Goal: Navigation & Orientation: Find specific page/section

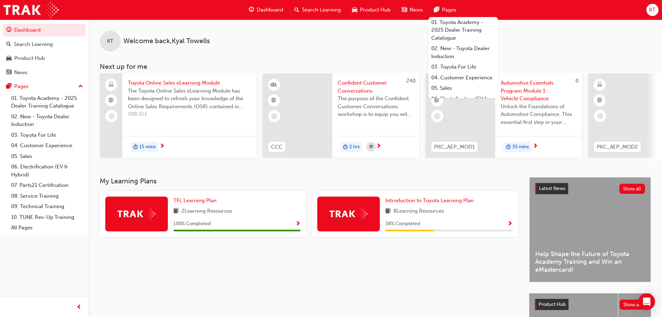
drag, startPoint x: 393, startPoint y: 6, endPoint x: 450, endPoint y: 6, distance: 57.0
click at [450, 6] on span "Pages" at bounding box center [449, 10] width 14 height 8
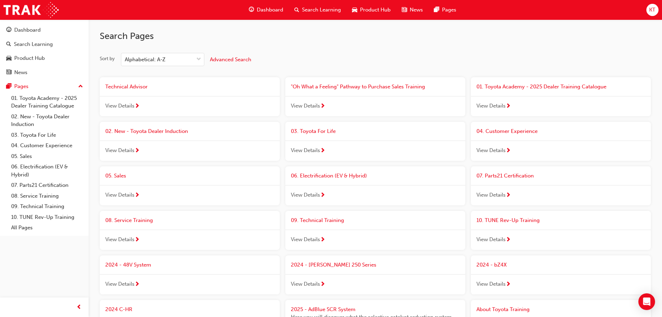
click at [314, 131] on span "03. Toyota For Life" at bounding box center [313, 131] width 45 height 6
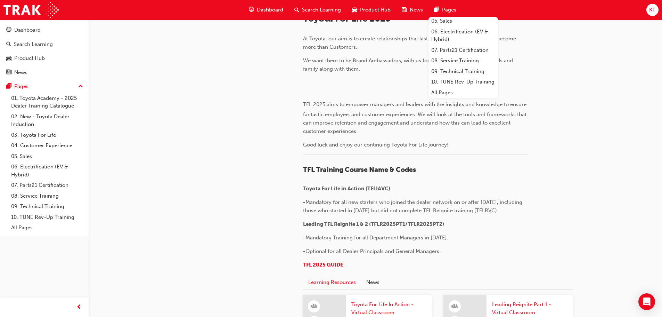
scroll to position [69, 0]
click at [468, 66] on link "08. Service Training" at bounding box center [462, 60] width 69 height 11
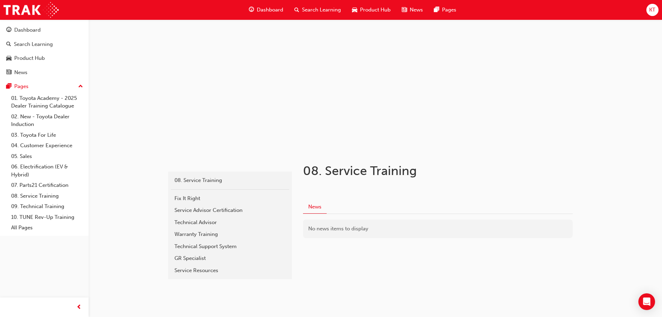
scroll to position [17, 0]
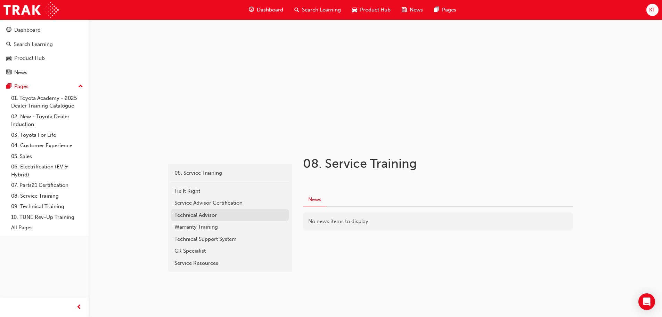
click at [222, 218] on div "Technical Advisor" at bounding box center [229, 215] width 111 height 8
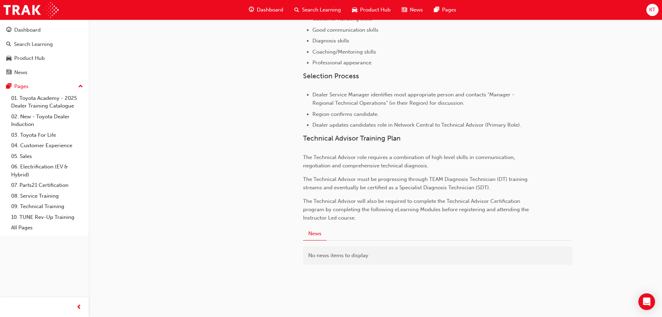
scroll to position [419, 0]
click at [46, 218] on link "10. TUNE Rev-Up Training" at bounding box center [46, 217] width 77 height 11
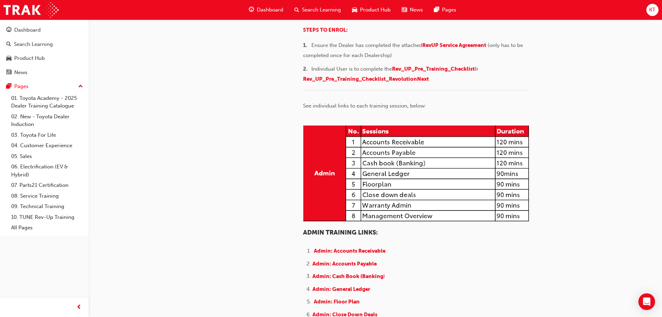
scroll to position [104, 0]
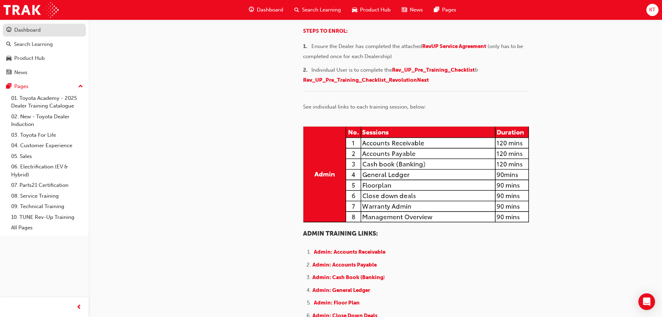
click at [42, 33] on div "Dashboard" at bounding box center [44, 30] width 76 height 9
